Goal: Navigation & Orientation: Find specific page/section

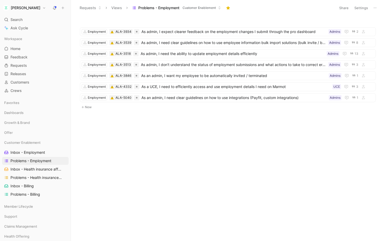
click at [21, 10] on button "[PERSON_NAME]" at bounding box center [24, 7] width 45 height 7
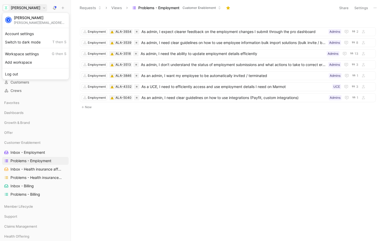
click at [27, 16] on div "[PERSON_NAME]" at bounding box center [40, 17] width 52 height 5
click at [32, 9] on div at bounding box center [192, 120] width 385 height 241
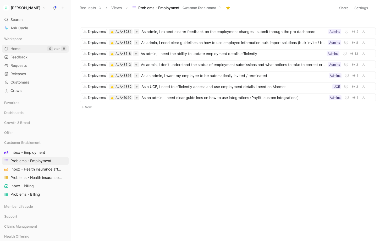
click at [14, 46] on link "Home G then H" at bounding box center [35, 49] width 67 height 8
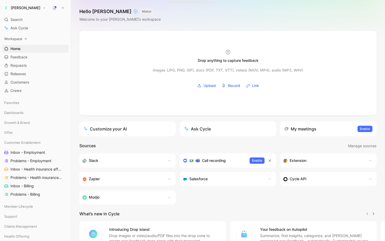
click at [23, 40] on div "Workspace" at bounding box center [35, 39] width 67 height 8
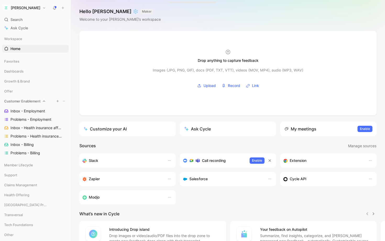
click at [42, 101] on icon at bounding box center [44, 101] width 4 height 4
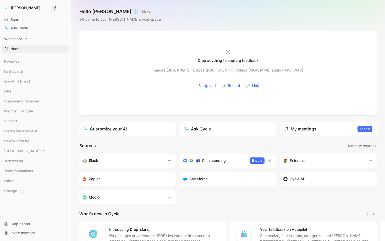
click at [22, 38] on div "Workspace" at bounding box center [35, 39] width 67 height 8
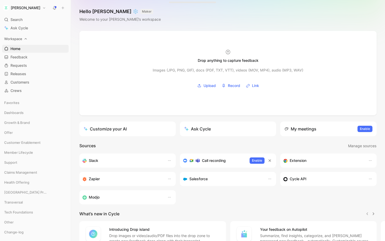
click at [25, 37] on icon at bounding box center [26, 39] width 4 height 4
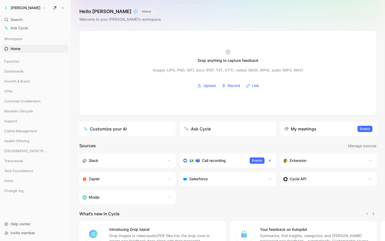
click at [21, 6] on button "[PERSON_NAME]" at bounding box center [24, 7] width 45 height 7
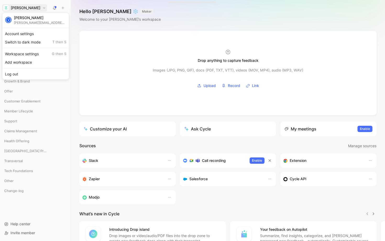
click at [216, 146] on div at bounding box center [192, 120] width 385 height 241
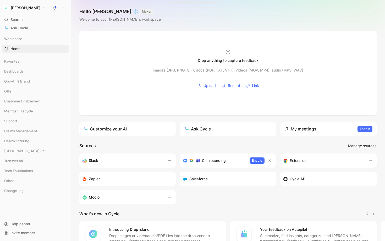
click at [354, 146] on span "Manage sources" at bounding box center [362, 146] width 28 height 6
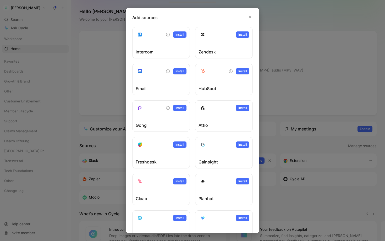
click at [100, 115] on div at bounding box center [192, 120] width 385 height 241
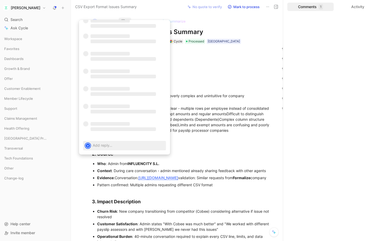
scroll to position [4, 0]
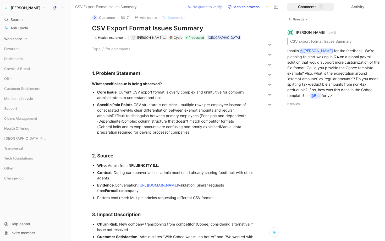
click at [16, 36] on div "Workspace" at bounding box center [35, 39] width 67 height 8
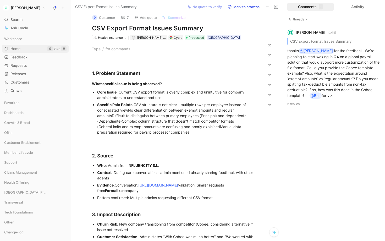
click at [21, 46] on link "Home G then H" at bounding box center [35, 49] width 67 height 8
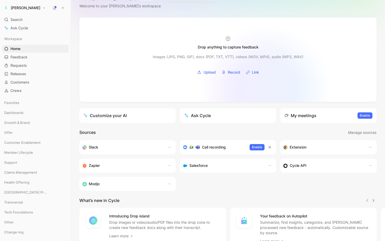
scroll to position [50, 0]
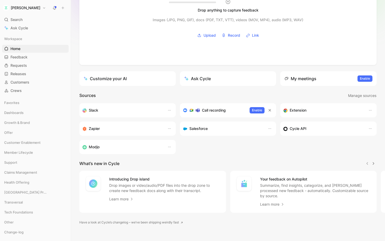
click at [141, 130] on div "Zapier" at bounding box center [122, 128] width 80 height 6
click at [99, 124] on div "Zapier" at bounding box center [127, 129] width 96 height 14
click at [89, 128] on div "Zapier" at bounding box center [122, 128] width 80 height 6
click at [168, 129] on use "button" at bounding box center [169, 128] width 3 height 1
click at [156, 140] on div "Open" at bounding box center [158, 140] width 25 height 6
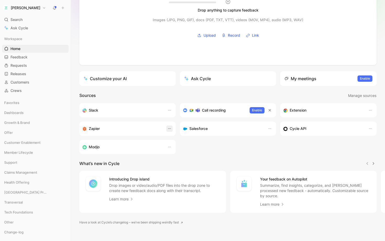
click at [168, 129] on icon "button" at bounding box center [169, 128] width 4 height 4
click at [154, 139] on span "Open" at bounding box center [150, 139] width 9 height 4
